Goal: Task Accomplishment & Management: Use online tool/utility

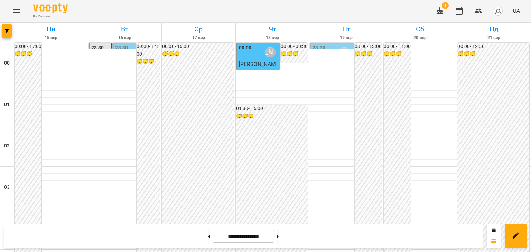
scroll to position [553, 0]
click at [278, 235] on button at bounding box center [278, 236] width 2 height 15
type input "**********"
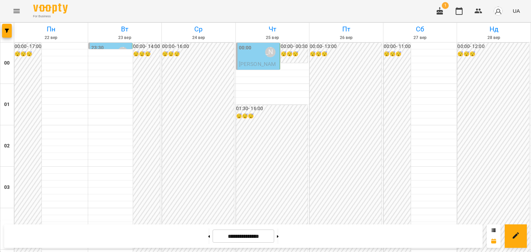
scroll to position [449, 0]
click at [208, 236] on button at bounding box center [209, 236] width 2 height 15
type input "**********"
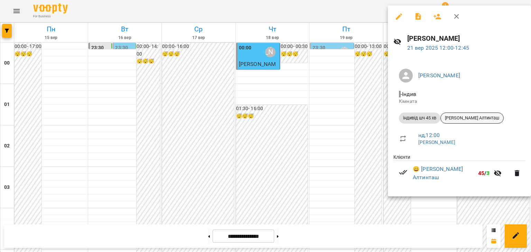
click at [473, 116] on span "[PERSON_NAME] Алтинташ" at bounding box center [471, 118] width 63 height 6
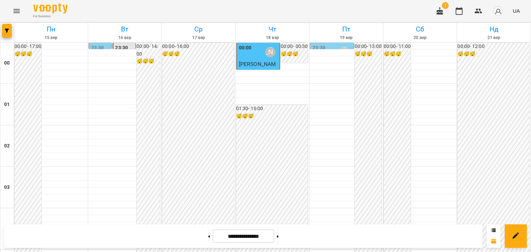
scroll to position [518, 0]
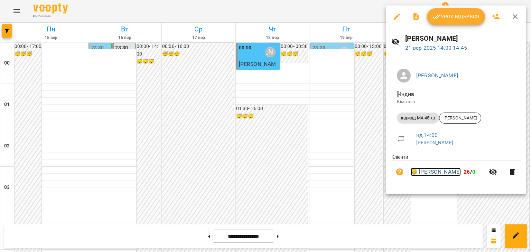
click at [449, 173] on link "😀 [PERSON_NAME]" at bounding box center [435, 172] width 50 height 8
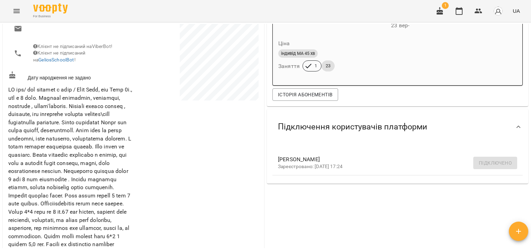
scroll to position [35, 0]
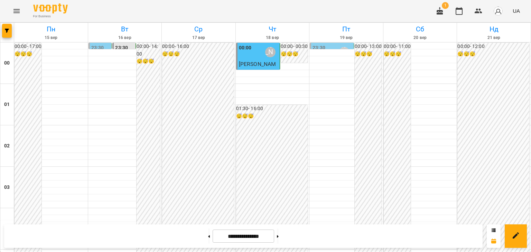
scroll to position [518, 0]
click at [278, 237] on button at bounding box center [278, 236] width 2 height 15
type input "**********"
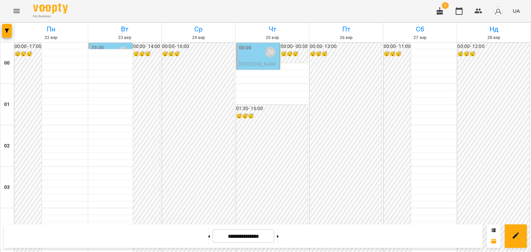
scroll to position [484, 0]
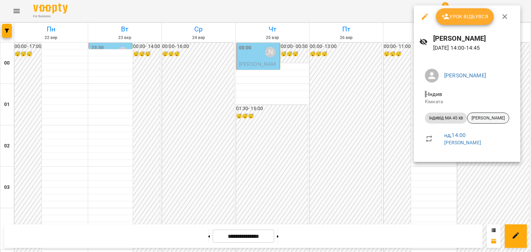
click at [497, 116] on span "[PERSON_NAME]" at bounding box center [487, 118] width 41 height 6
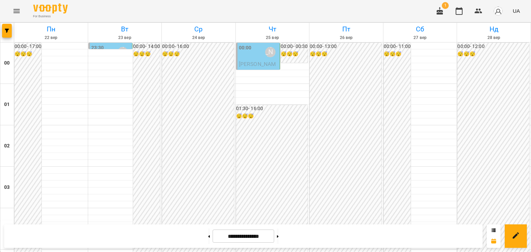
scroll to position [518, 0]
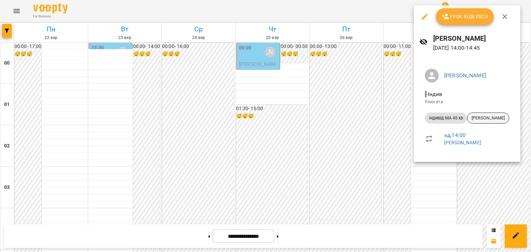
click at [495, 116] on span "[PERSON_NAME]" at bounding box center [487, 118] width 41 height 6
